Goal: Information Seeking & Learning: Learn about a topic

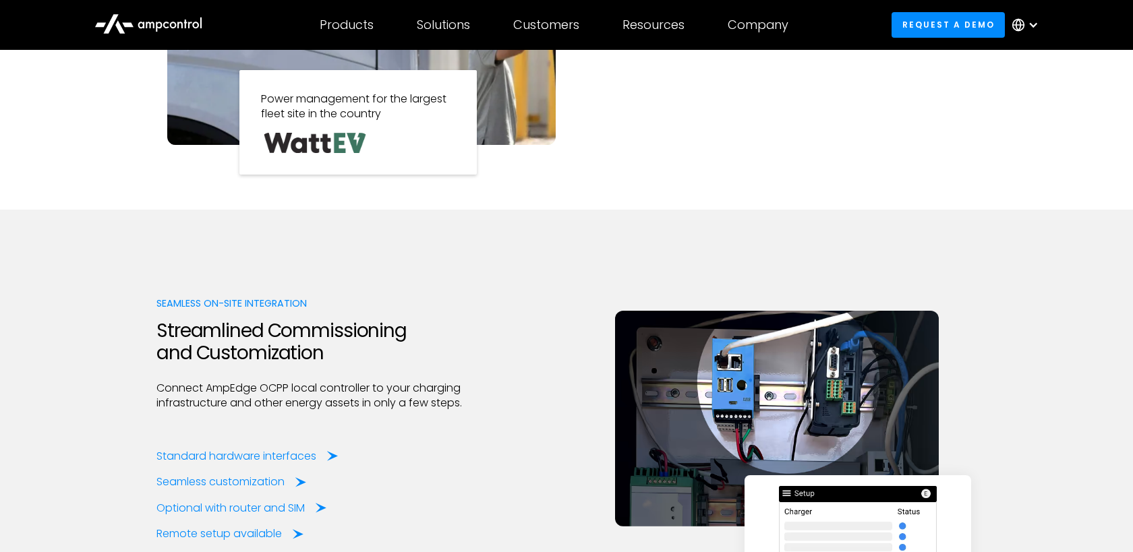
scroll to position [1293, 0]
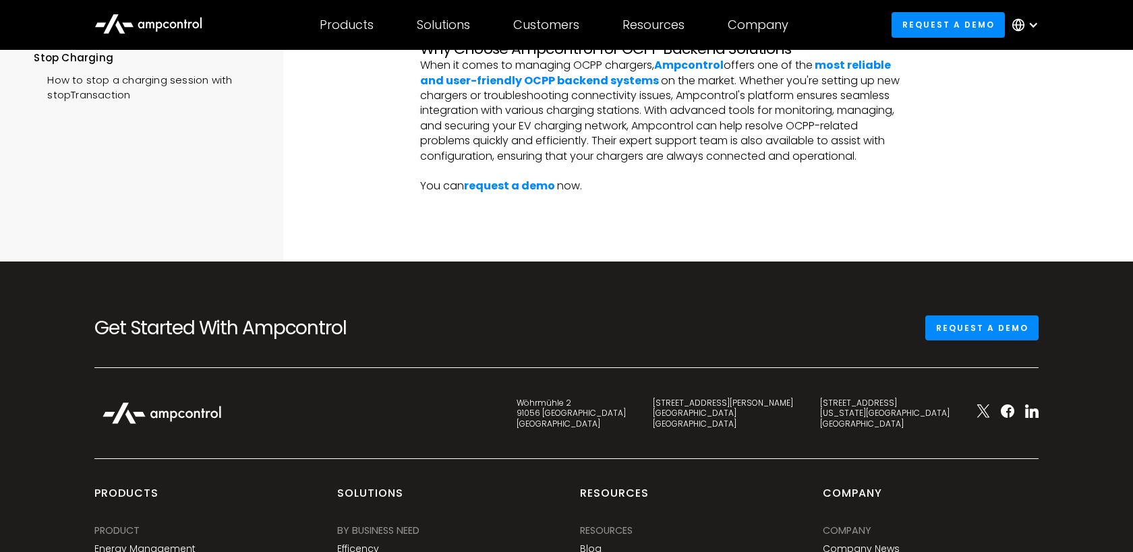
scroll to position [3171, 0]
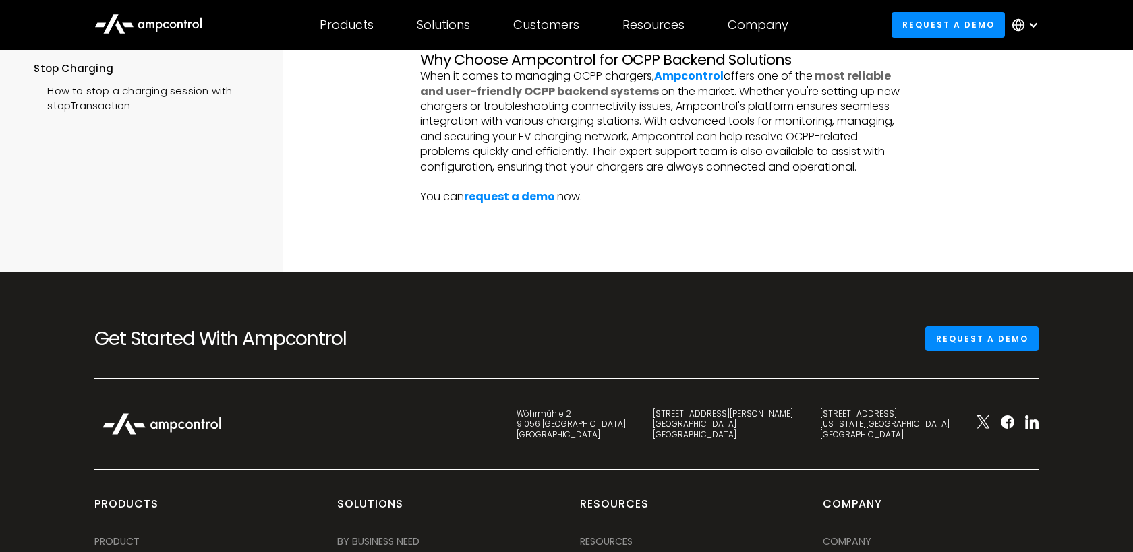
click at [543, 98] on strong "most reliable and user-friendly OCPP backend systems" at bounding box center [655, 83] width 471 height 30
